Goal: Task Accomplishment & Management: Manage account settings

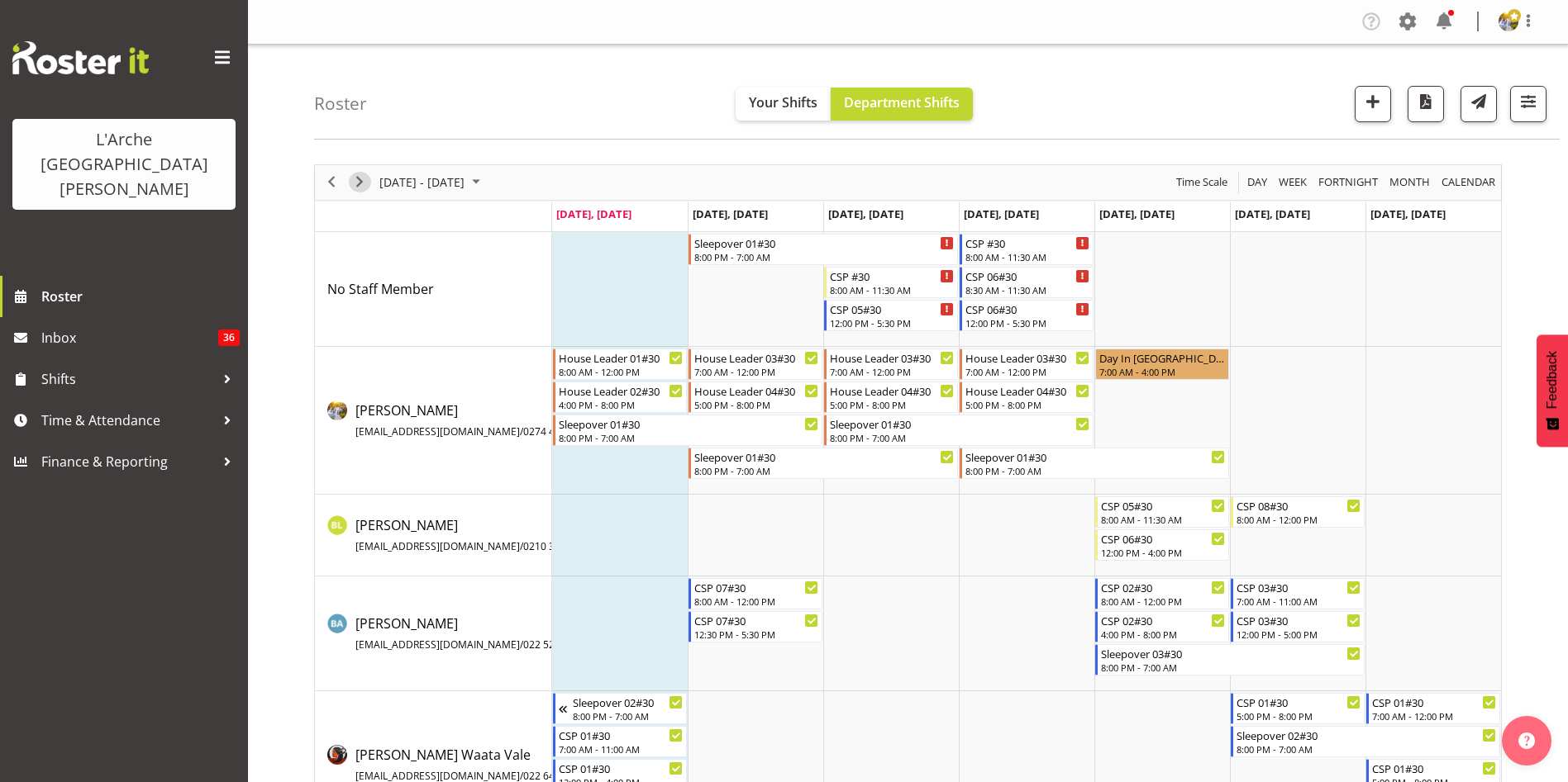
click at [360, 185] on span "Next" at bounding box center [359, 182] width 20 height 20
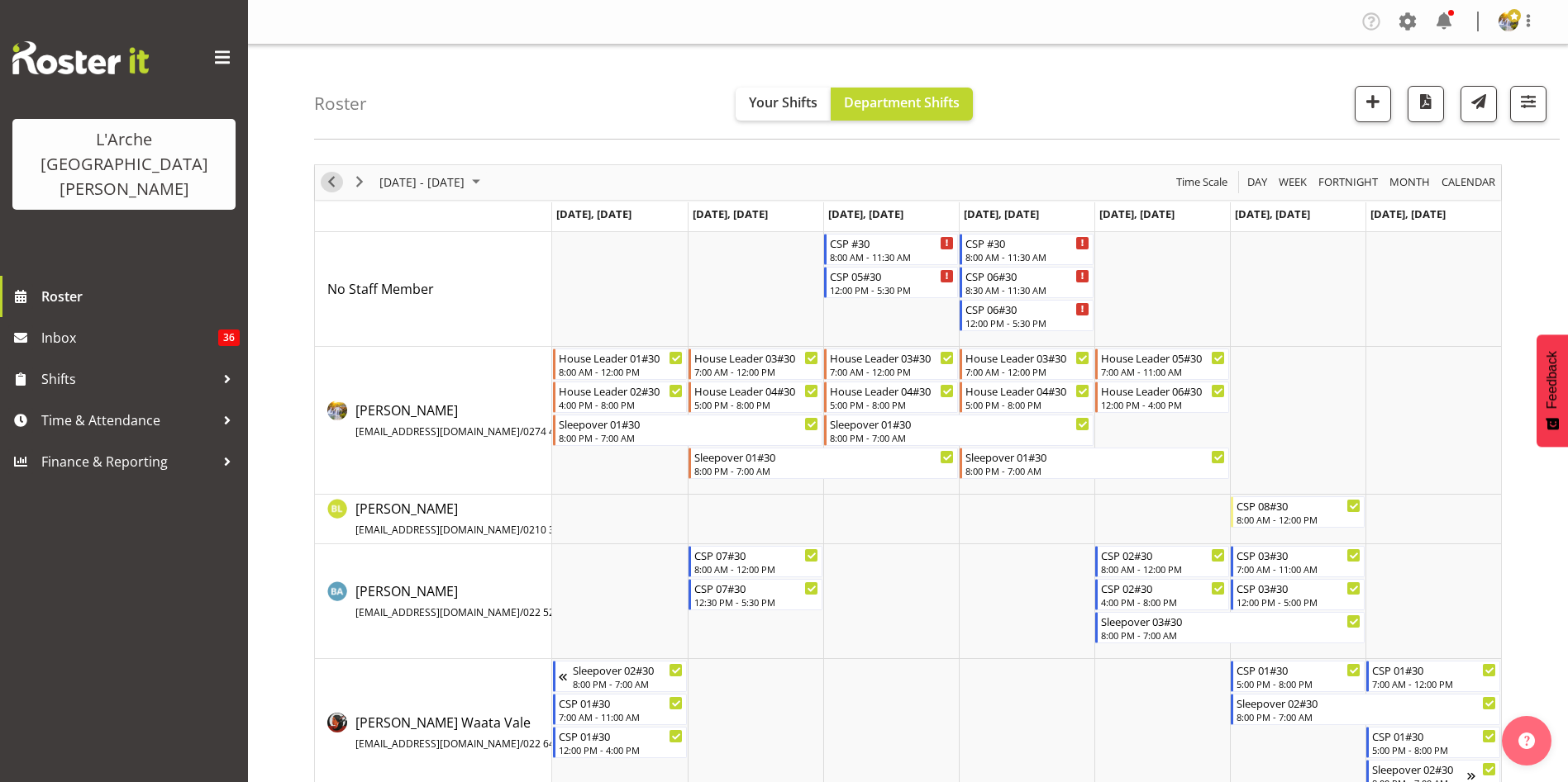
click at [329, 188] on span "Previous" at bounding box center [331, 182] width 20 height 20
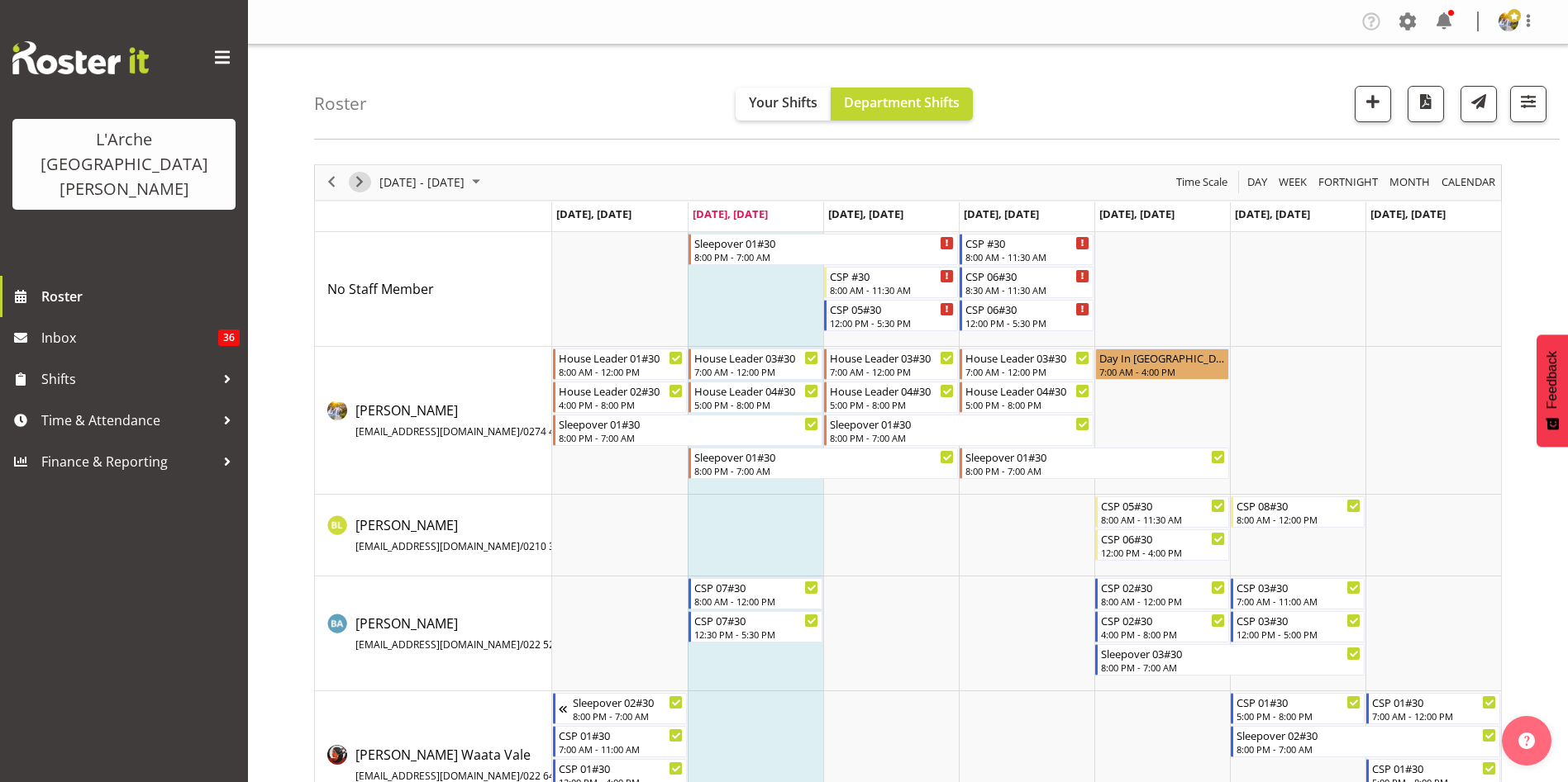
click at [366, 182] on span "Next" at bounding box center [359, 182] width 20 height 20
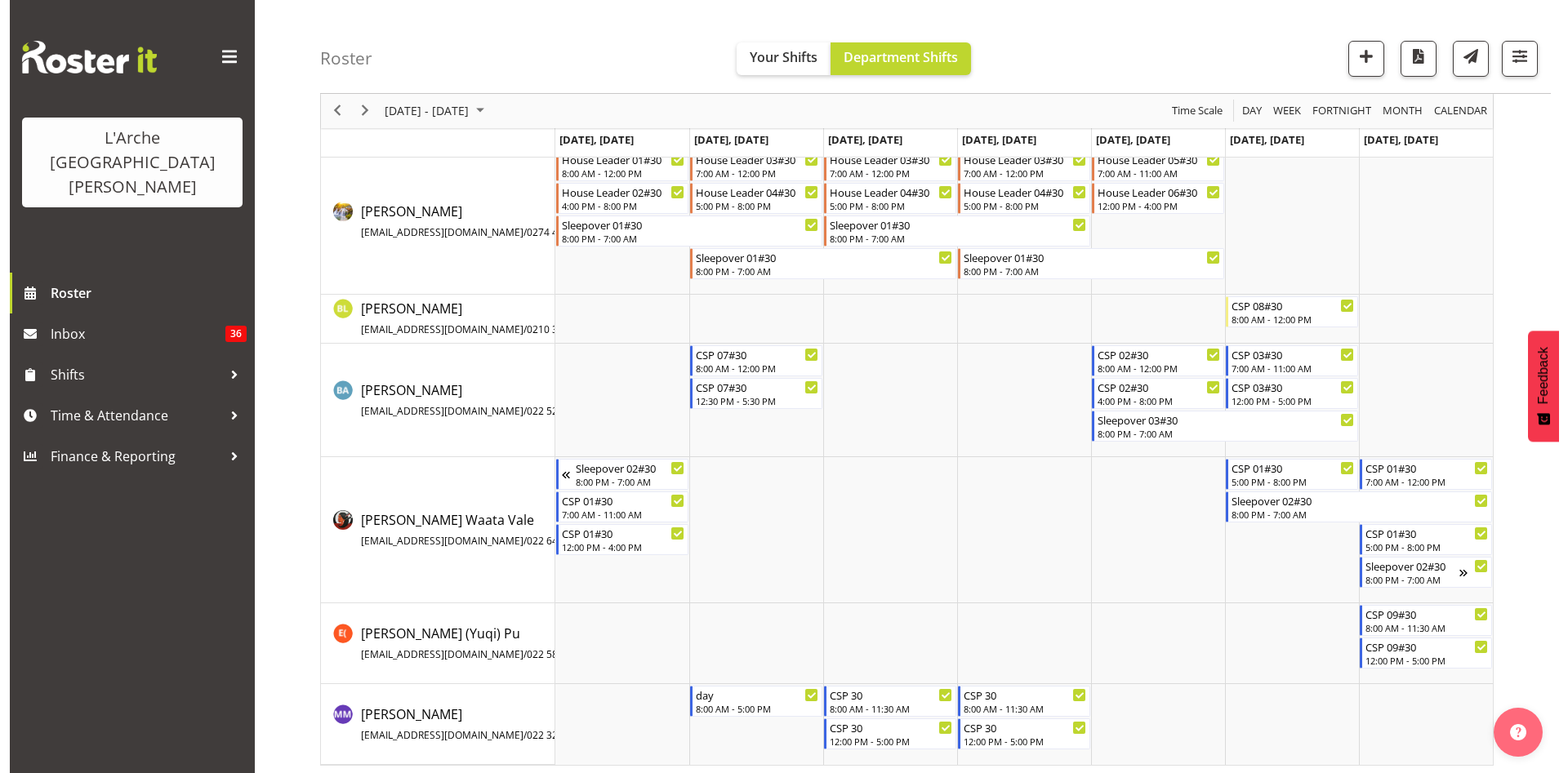
scroll to position [199, 0]
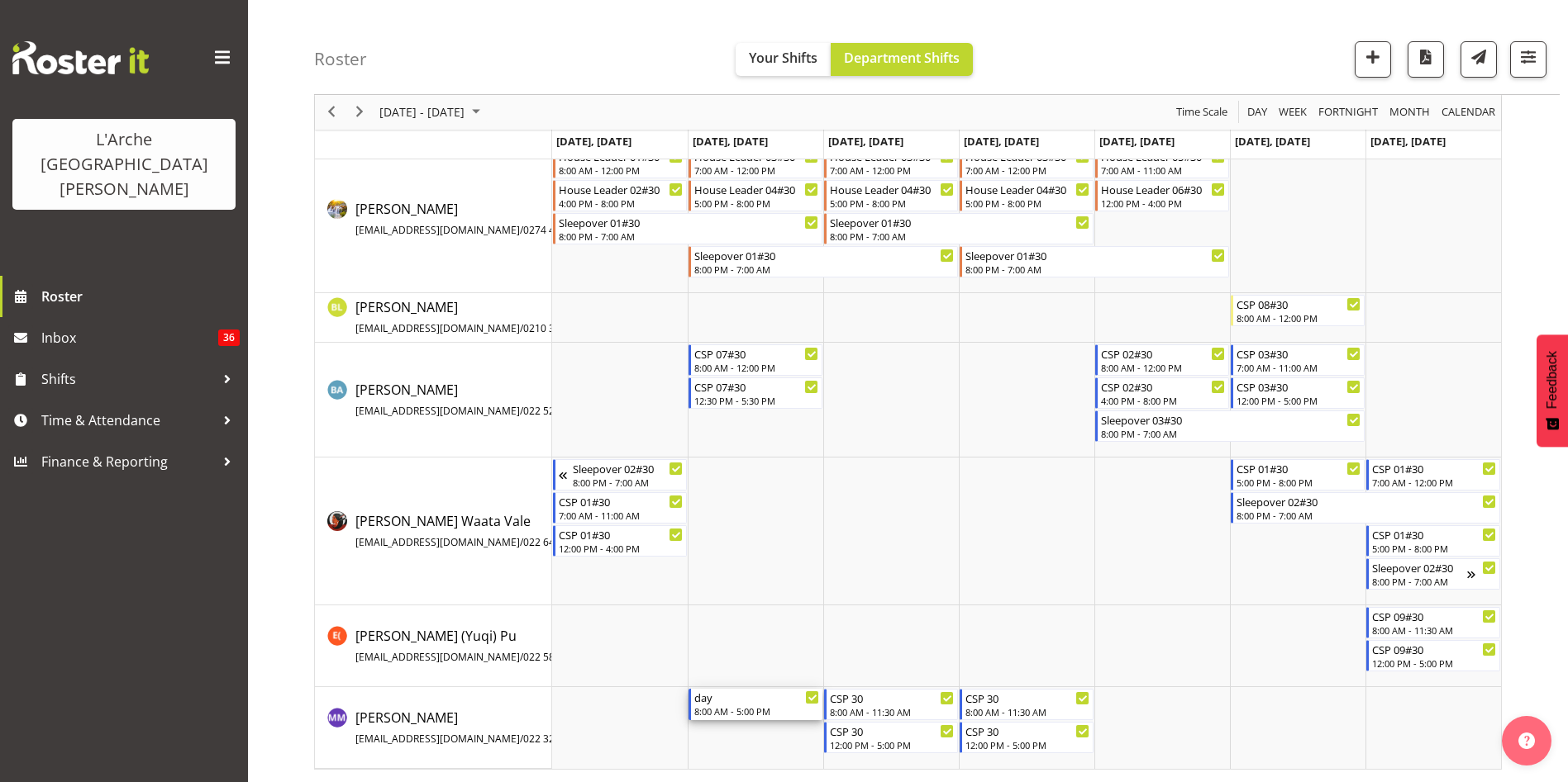
click at [783, 703] on div "day" at bounding box center [757, 697] width 125 height 16
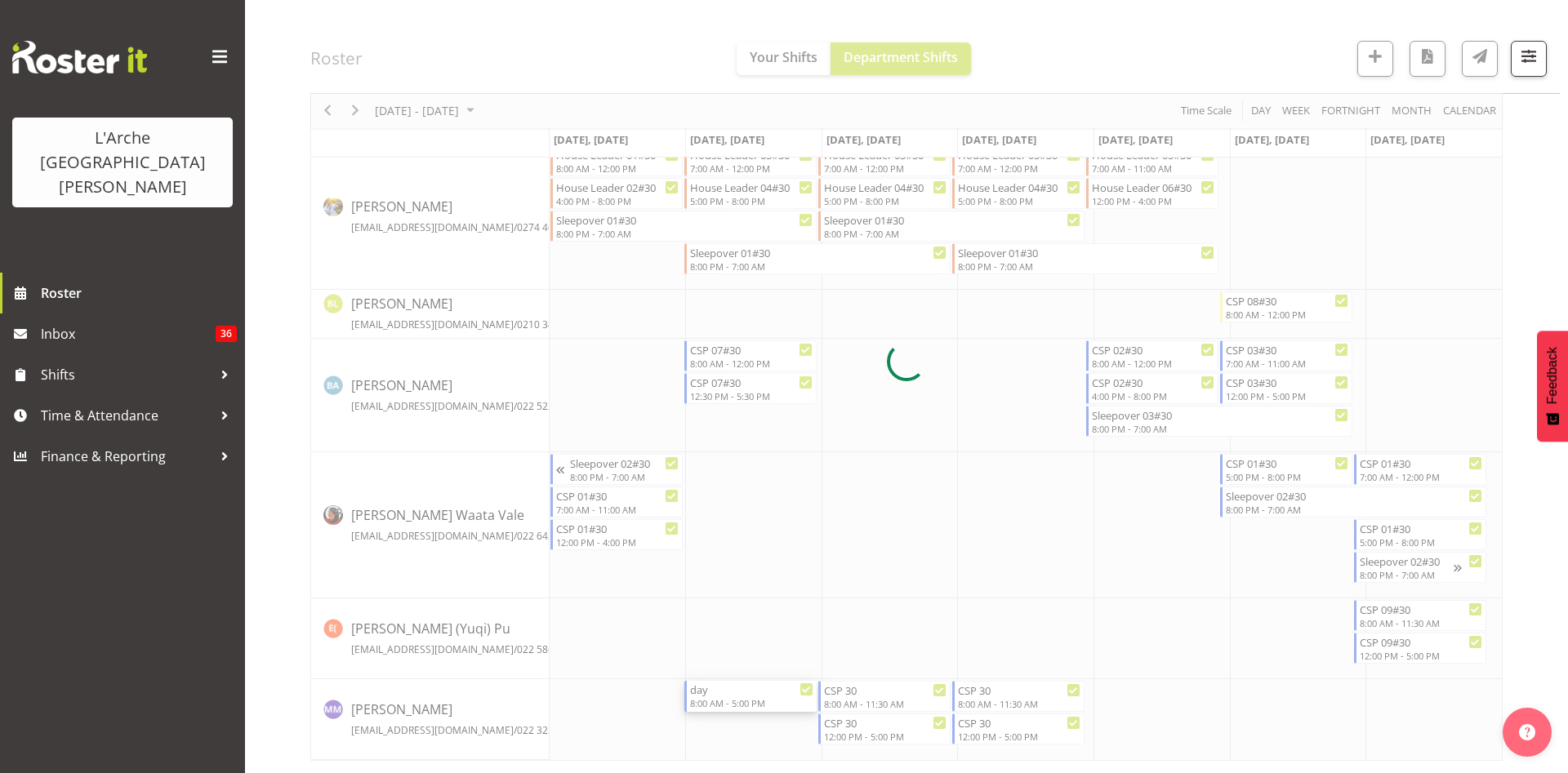
select select "2"
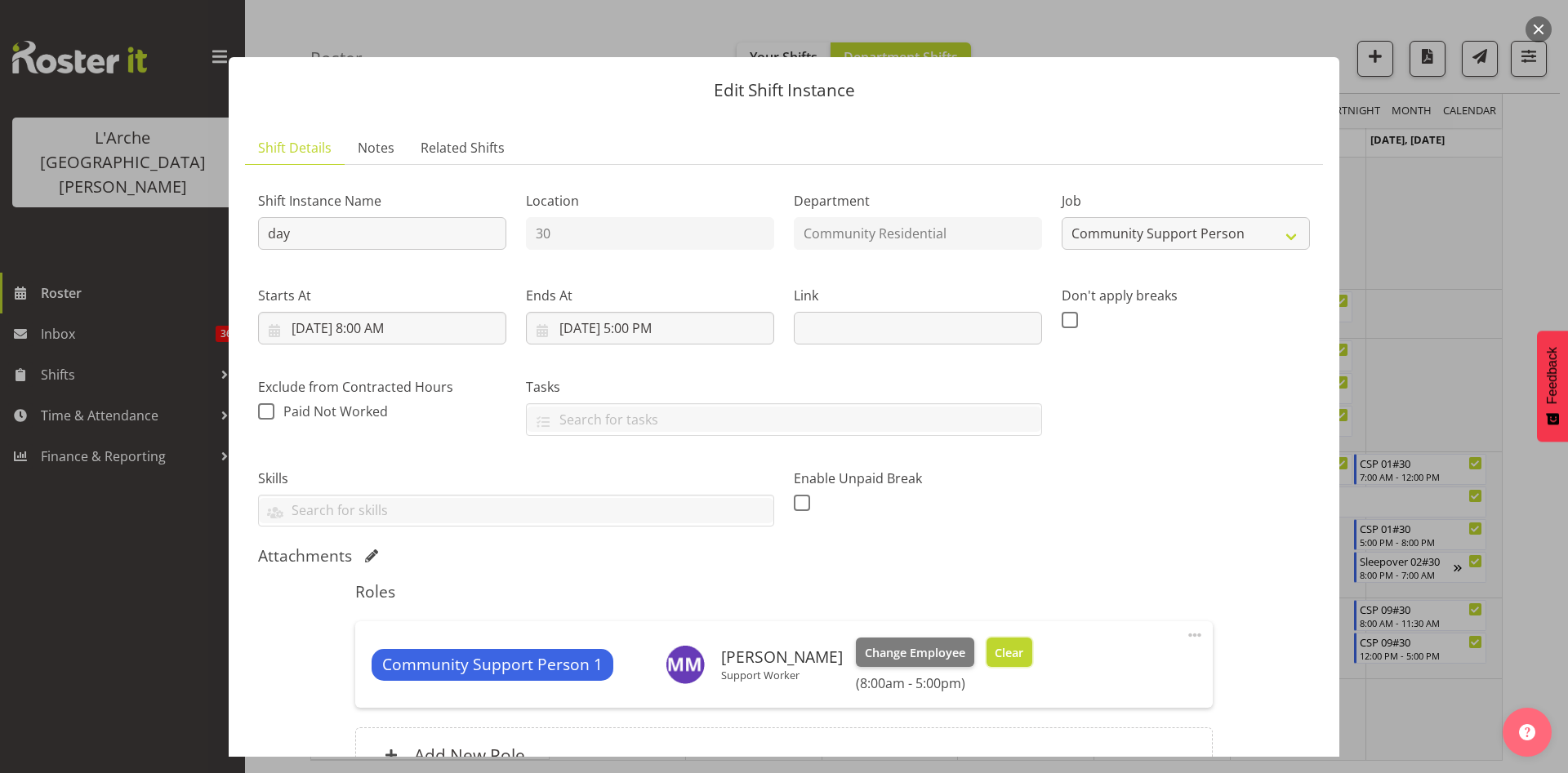
click at [996, 644] on span "Clear" at bounding box center [1009, 652] width 29 height 18
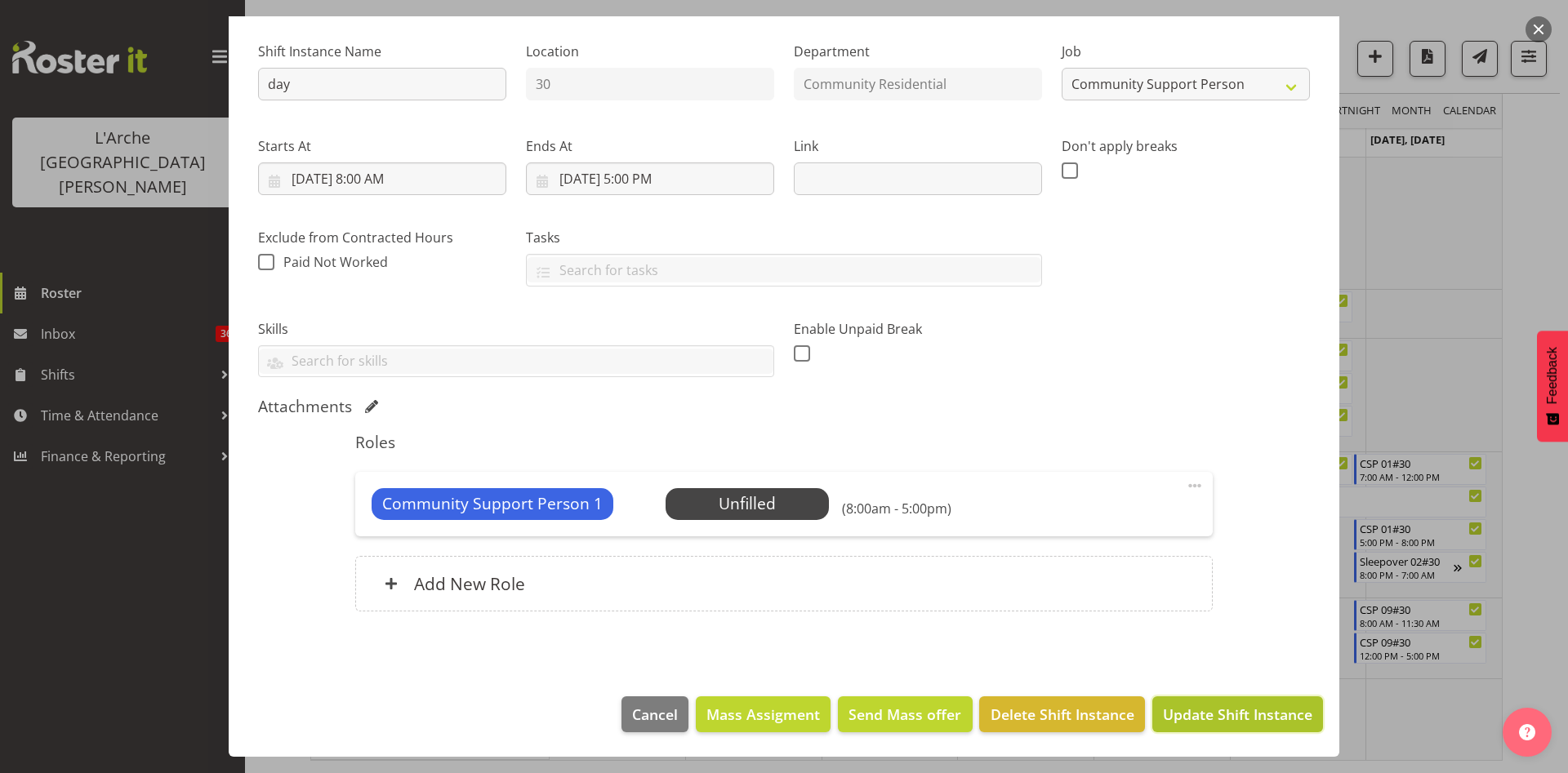
click at [1216, 716] on span "Update Shift Instance" at bounding box center [1237, 714] width 149 height 21
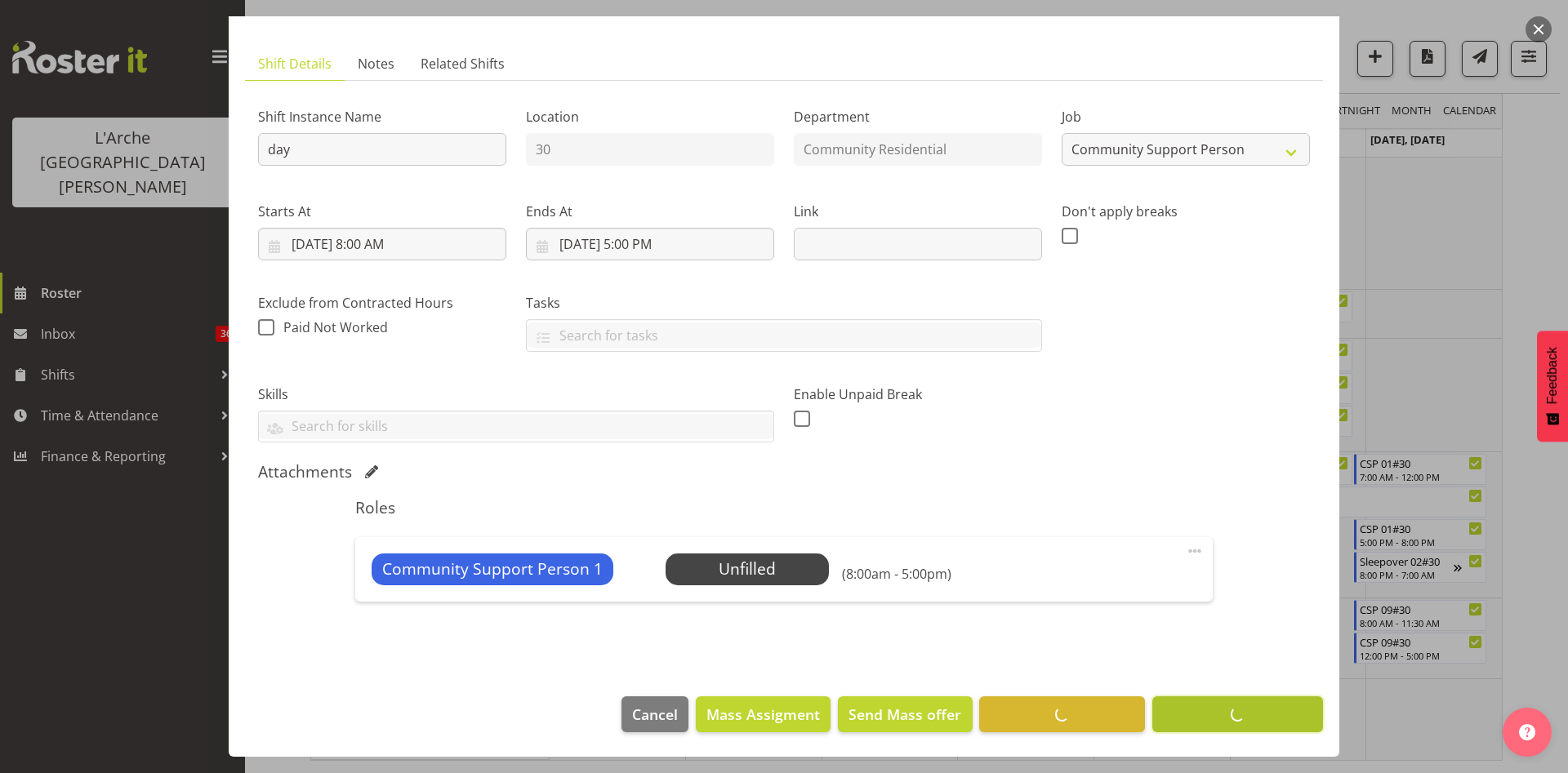
scroll to position [30, 0]
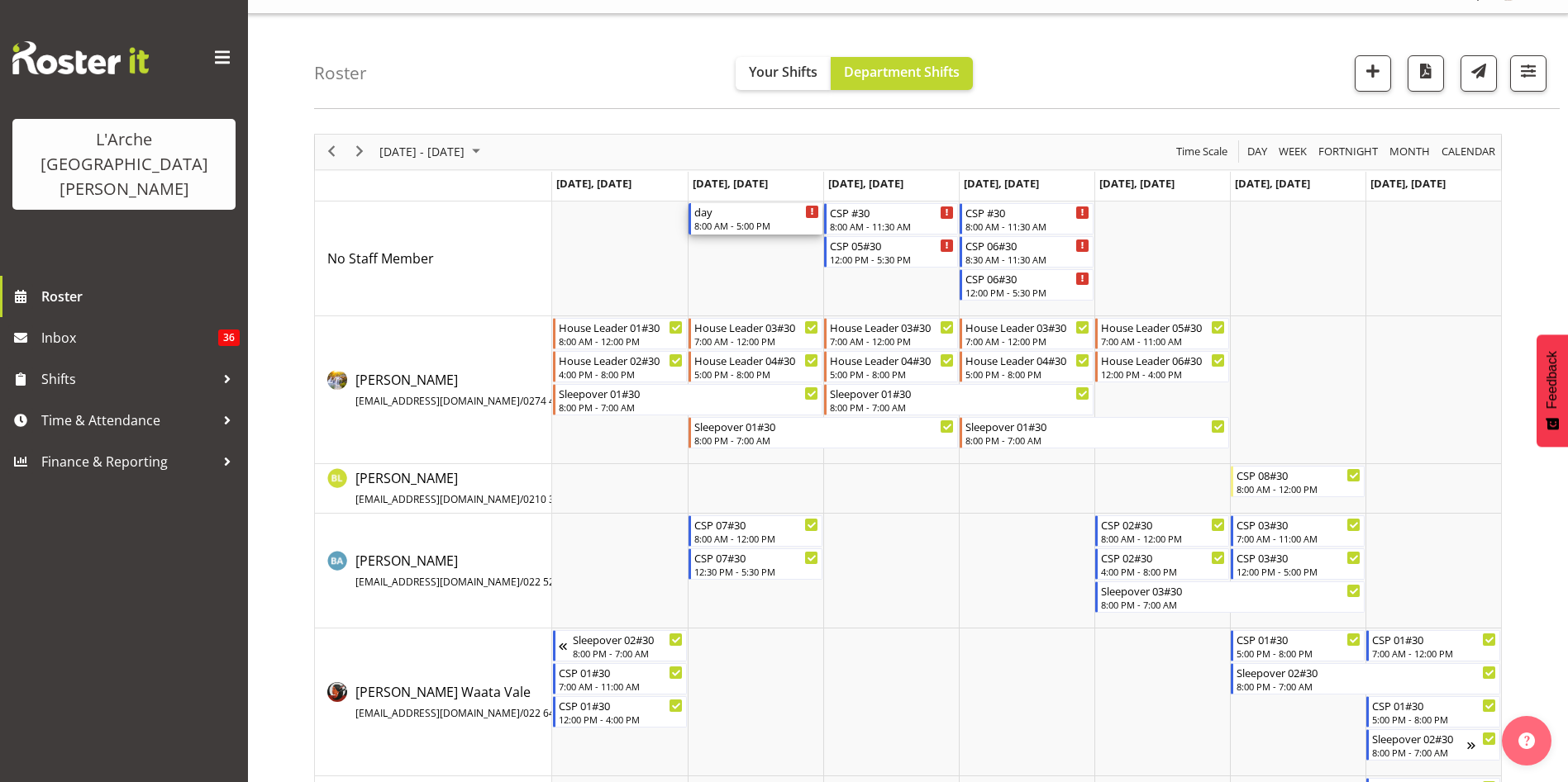
click at [732, 223] on div "8:00 AM - 5:00 PM" at bounding box center [757, 225] width 125 height 13
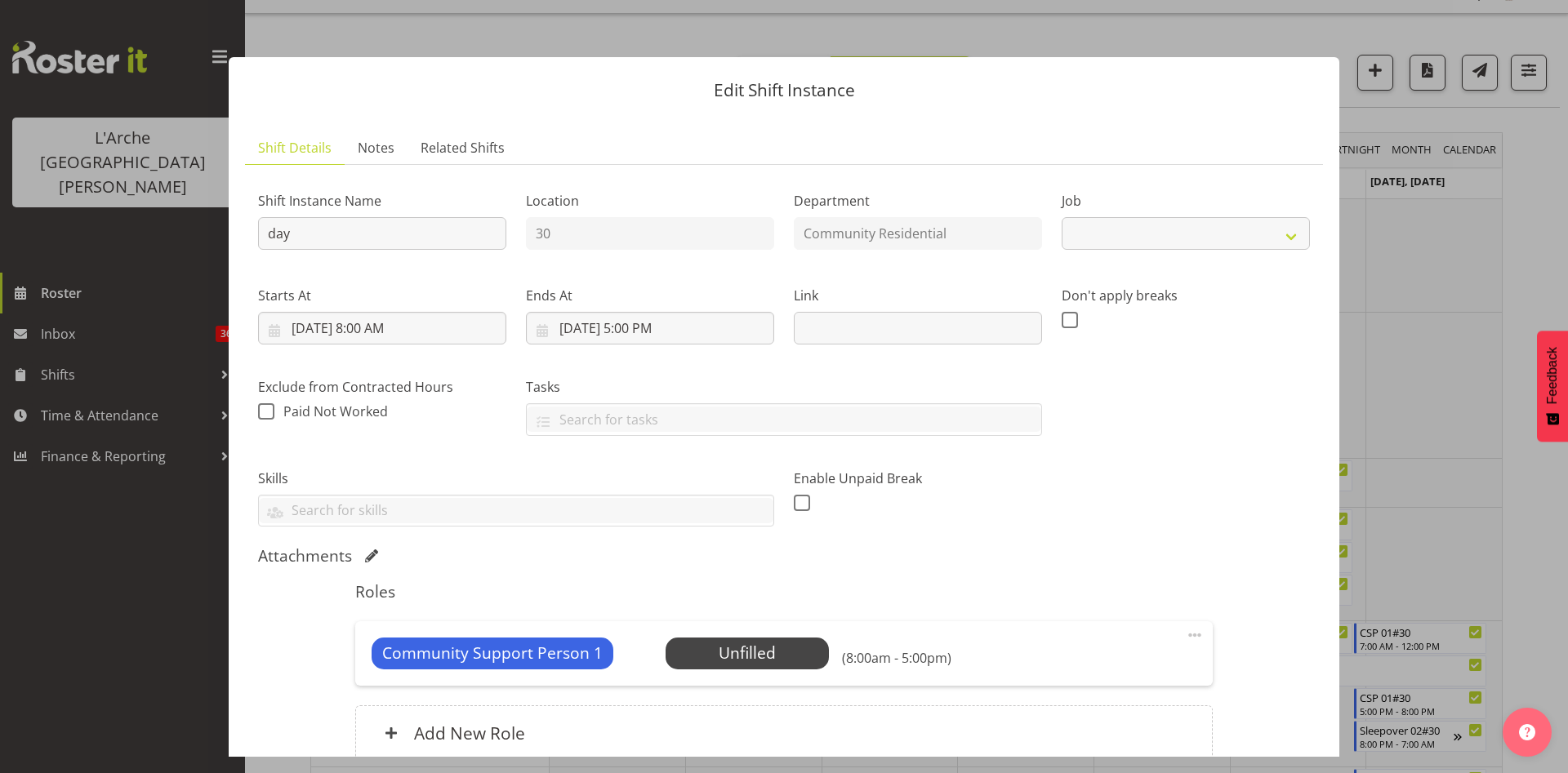
select select "2"
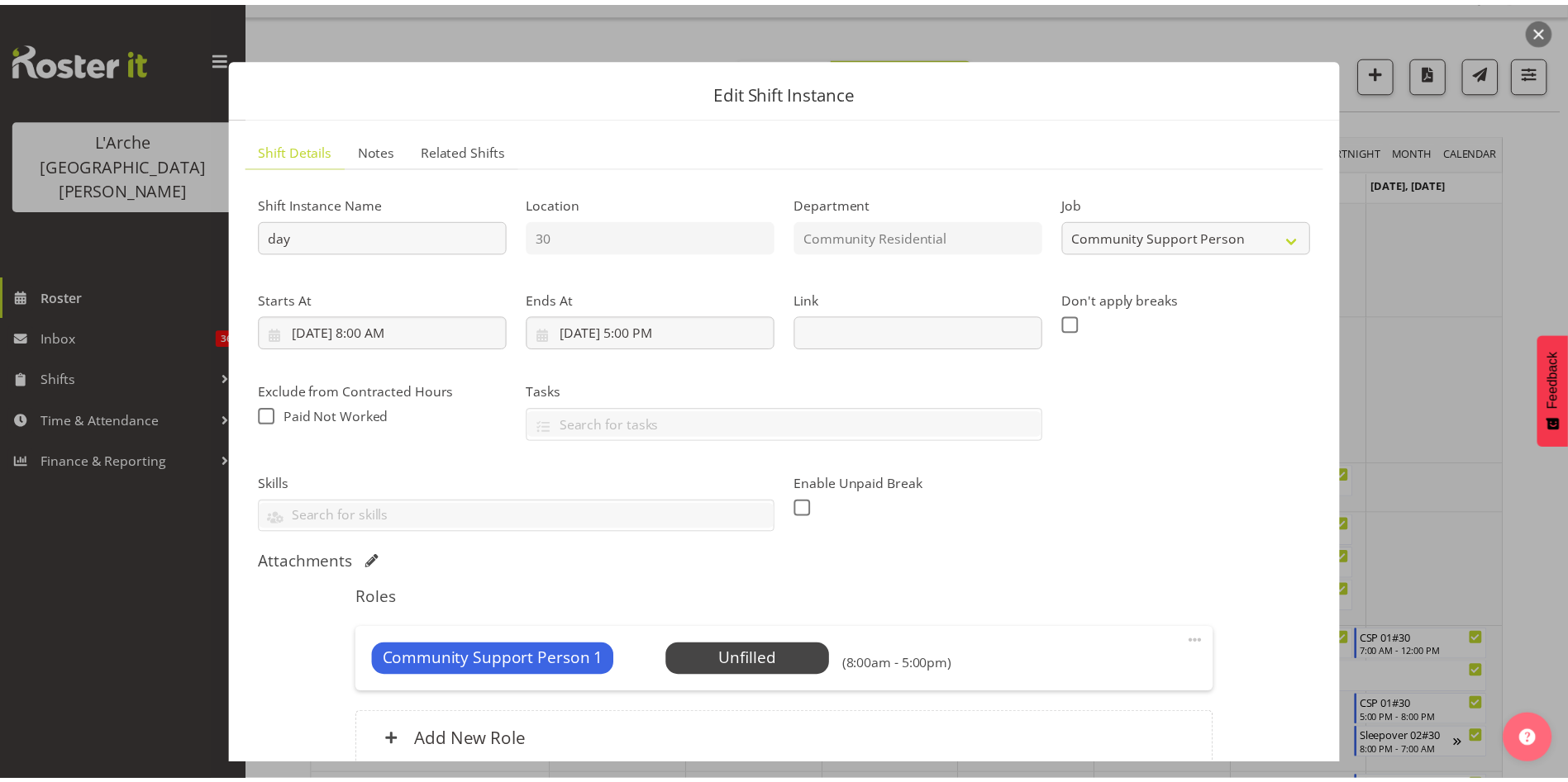
scroll to position [151, 0]
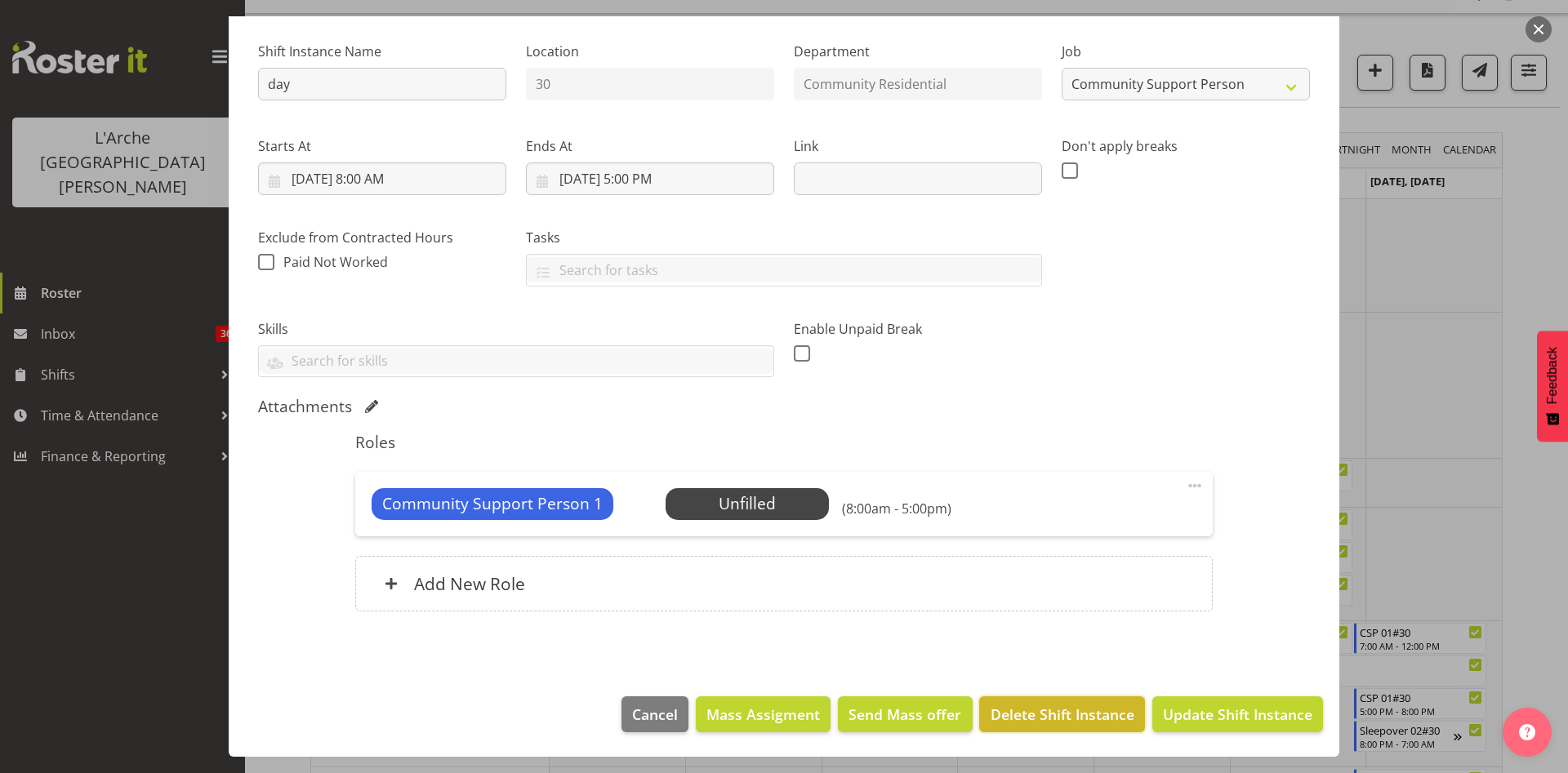
click at [1061, 706] on span "Delete Shift Instance" at bounding box center [1062, 714] width 143 height 21
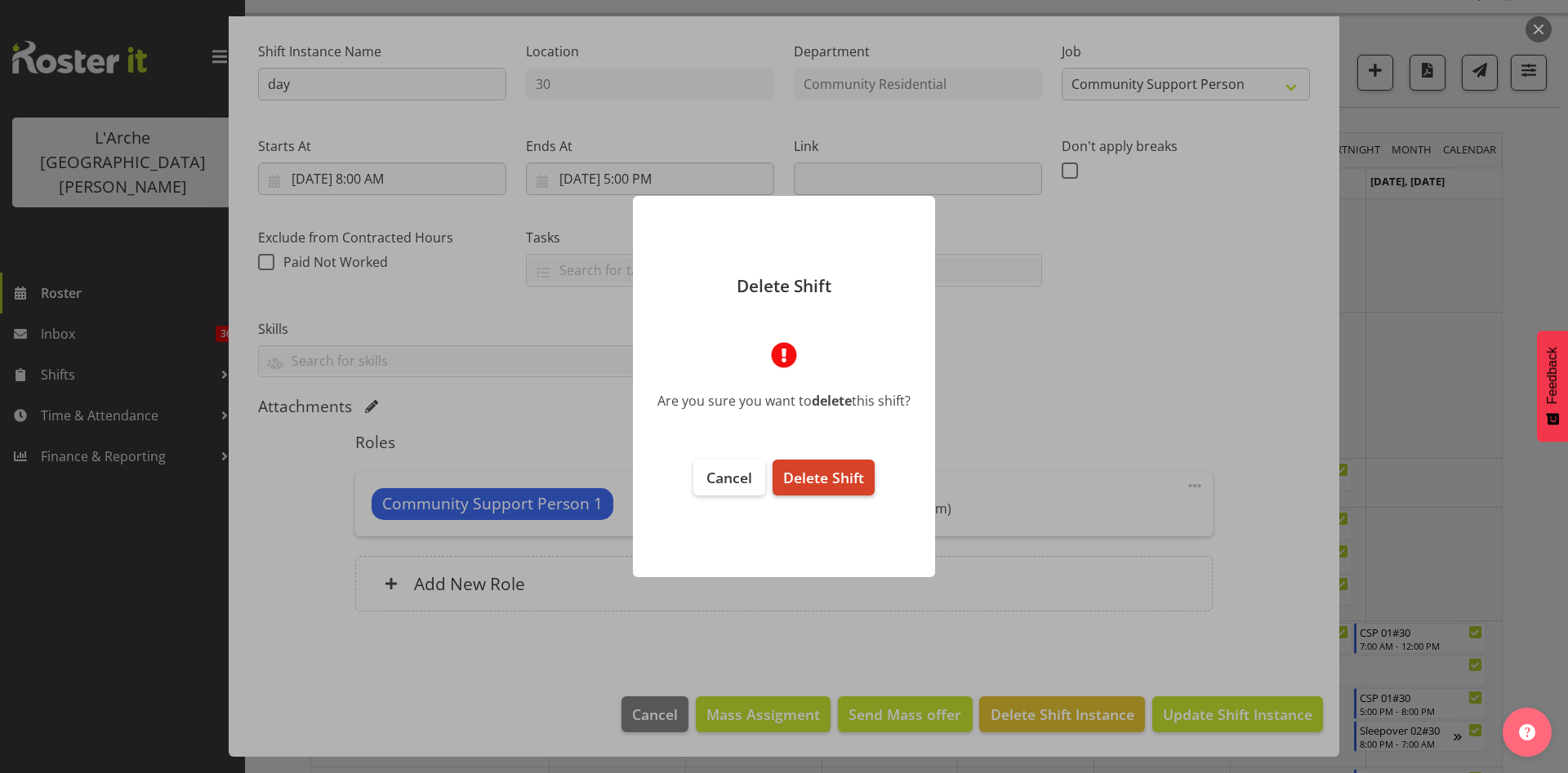
click at [819, 477] on span "Delete Shift" at bounding box center [824, 477] width 81 height 19
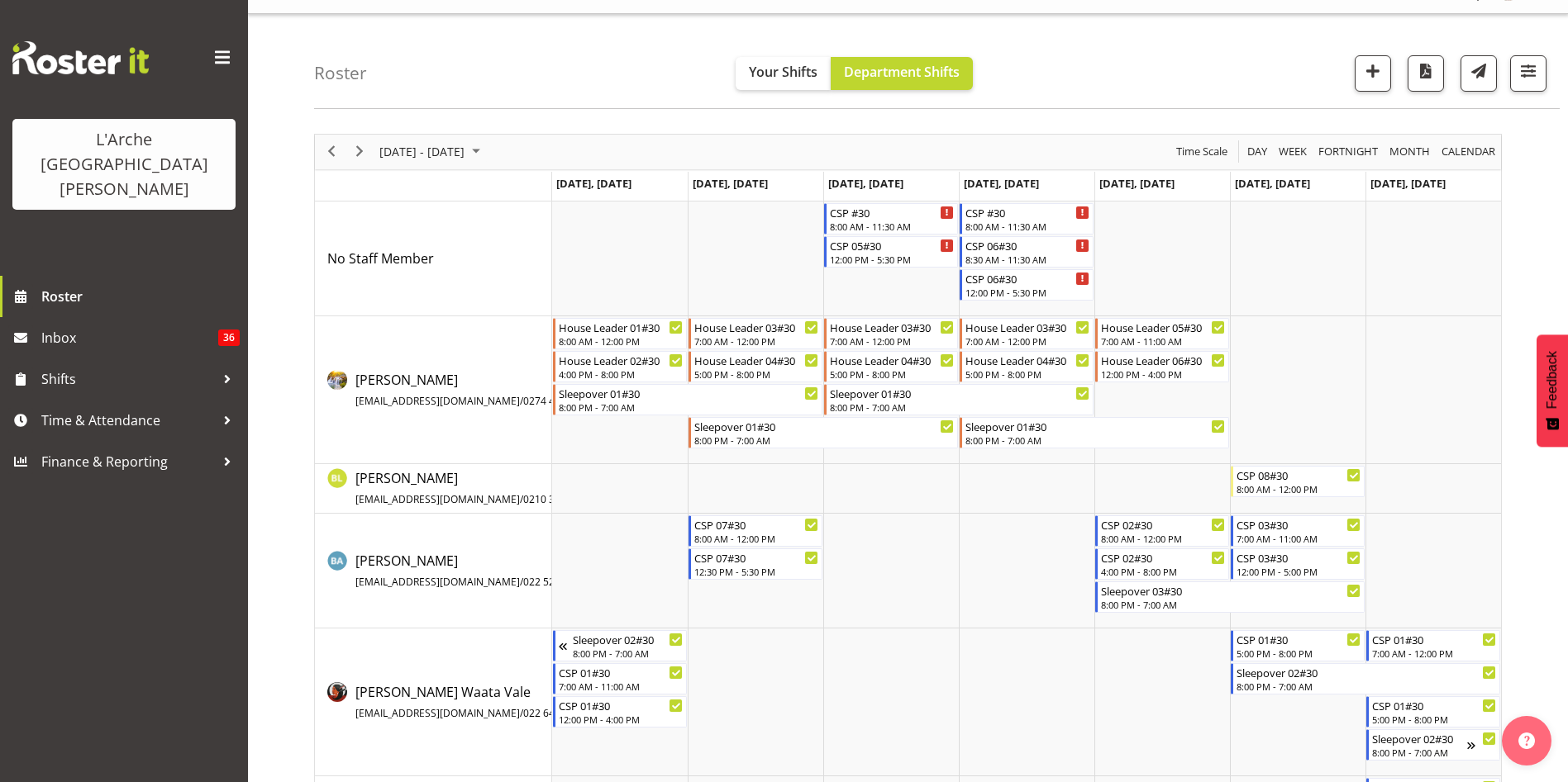
scroll to position [201, 0]
